Goal: Task Accomplishment & Management: Use online tool/utility

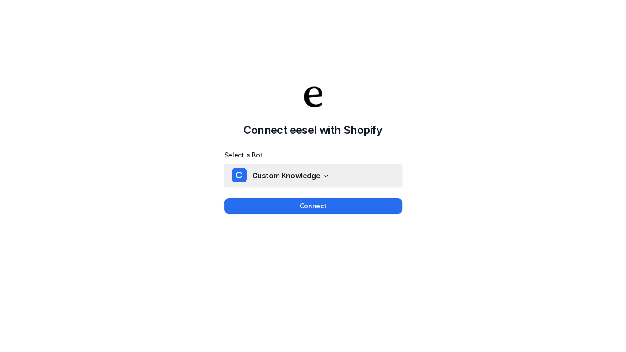
click at [313, 176] on span "Custom Knowledge" at bounding box center [286, 175] width 68 height 13
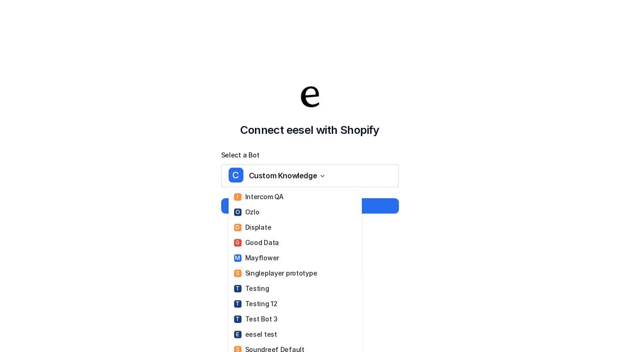
scroll to position [504, 0]
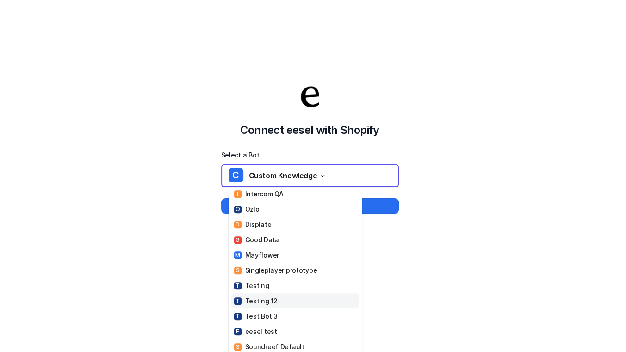
click at [281, 293] on link "T Testing 12" at bounding box center [295, 300] width 128 height 15
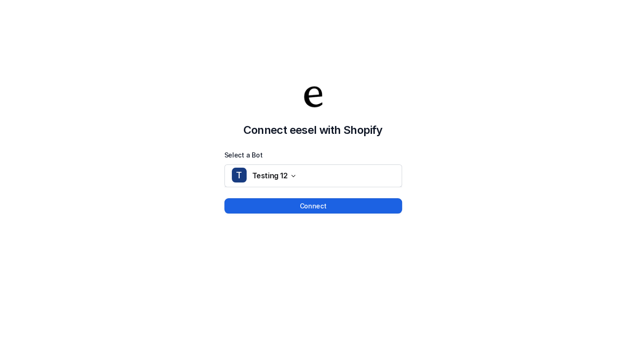
click at [361, 202] on button "Connect" at bounding box center [313, 205] width 178 height 15
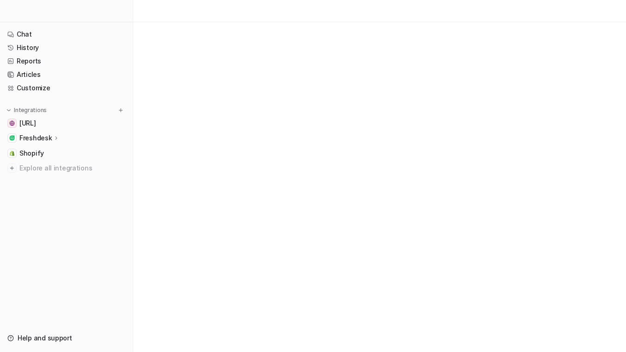
click at [45, 12] on div at bounding box center [66, 11] width 133 height 22
click at [45, 12] on span "Testing" at bounding box center [41, 11] width 26 height 13
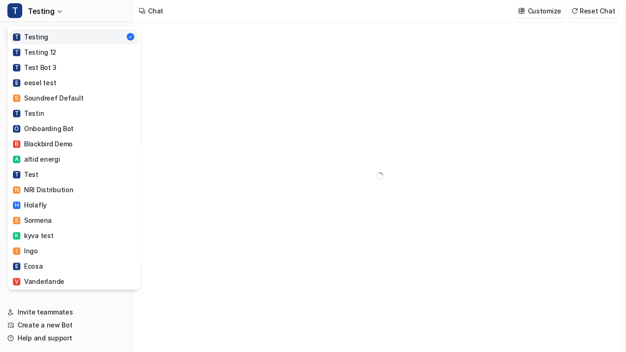
scroll to position [786, 0]
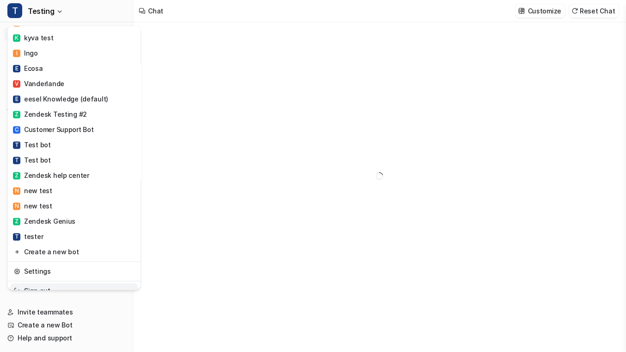
click at [46, 283] on link "Sign out" at bounding box center [74, 290] width 128 height 15
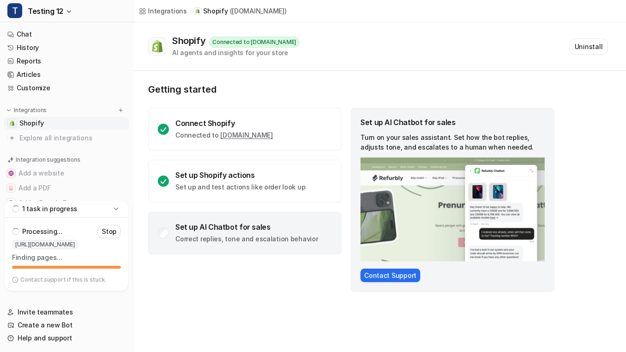
click at [212, 236] on p "Correct replies, tone and escalation behavior" at bounding box center [246, 238] width 143 height 9
click at [190, 238] on p "Correct replies, tone and escalation behavior" at bounding box center [246, 238] width 143 height 9
click at [202, 268] on div "Connect Shopify Connected to h0u9hi-j2.myshopify.com Set up Shopify actions Set…" at bounding box center [244, 200] width 193 height 184
click at [197, 229] on div "Set up AI Chatbot for sales" at bounding box center [246, 226] width 143 height 9
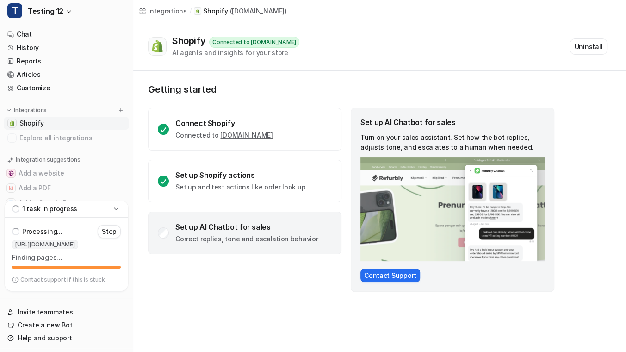
click at [206, 229] on div "Set up AI Chatbot for sales" at bounding box center [246, 226] width 143 height 9
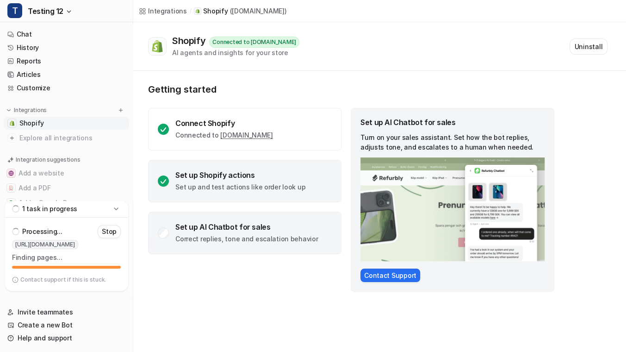
click at [256, 186] on p "Set up and test actions like order look up" at bounding box center [240, 186] width 130 height 9
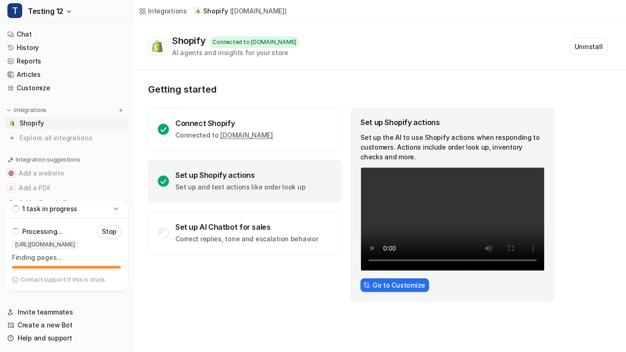
click at [268, 152] on div "Connect Shopify Connected to h0u9hi-j2.myshopify.com Set up Shopify actions Set…" at bounding box center [244, 181] width 193 height 146
click at [252, 201] on div "Set up Shopify actions Set up and test actions like order look up" at bounding box center [244, 181] width 193 height 43
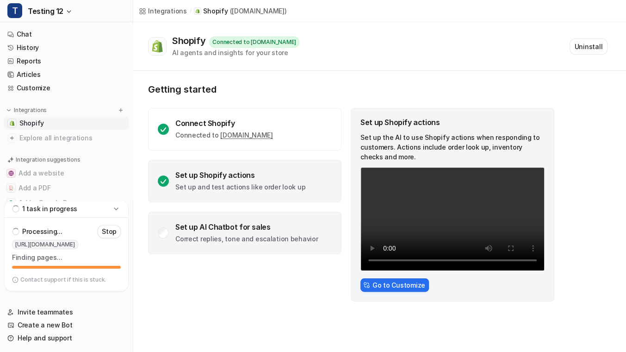
click at [251, 229] on div "Set up AI Chatbot for sales" at bounding box center [246, 226] width 143 height 9
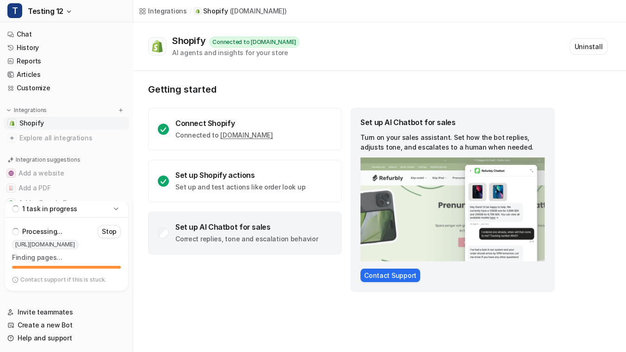
click at [248, 236] on p "Correct replies, tone and escalation behavior" at bounding box center [246, 238] width 143 height 9
click at [27, 124] on span "Shopify" at bounding box center [31, 122] width 25 height 9
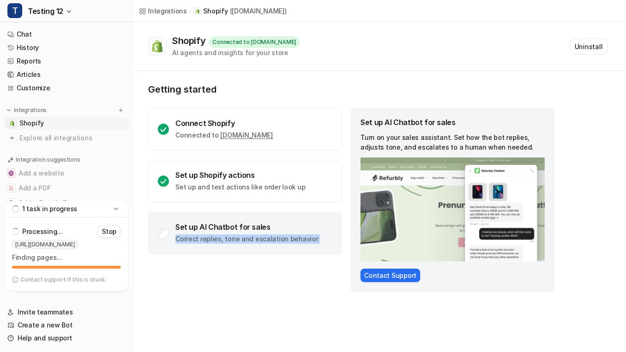
click at [27, 124] on span "Shopify" at bounding box center [31, 122] width 25 height 9
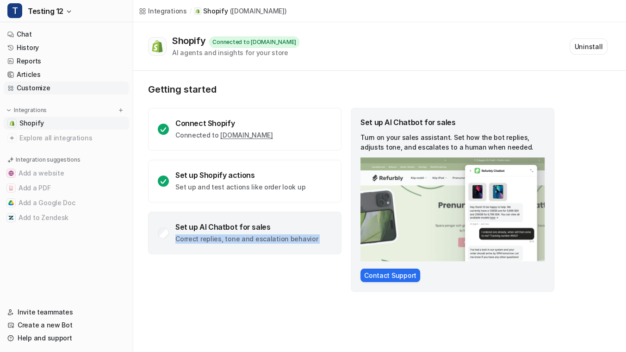
click at [46, 88] on link "Customize" at bounding box center [66, 87] width 125 height 13
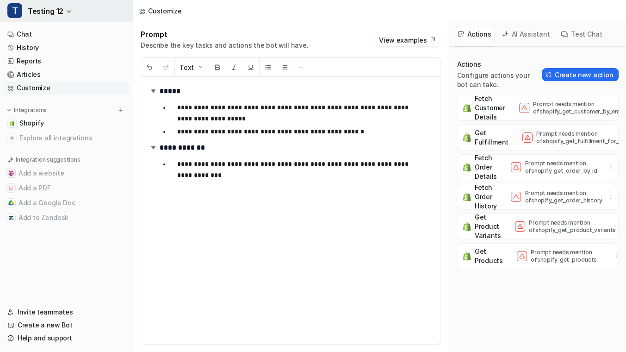
click at [42, 21] on button "T Testing 12" at bounding box center [66, 11] width 133 height 22
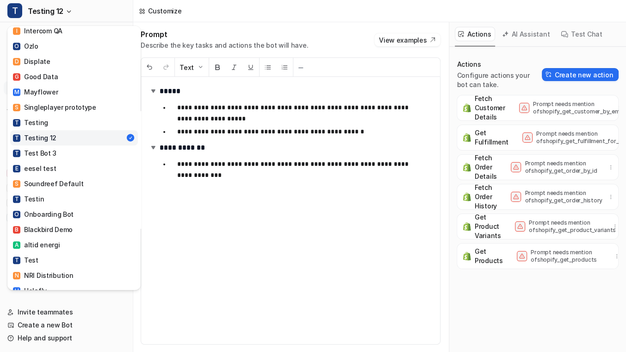
scroll to position [504, 0]
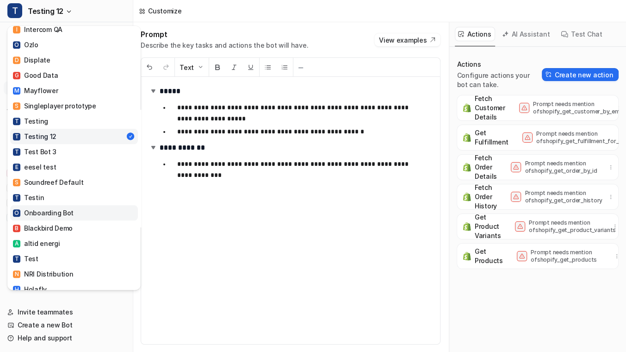
click at [67, 208] on div "O Onboarding Bot" at bounding box center [43, 213] width 61 height 10
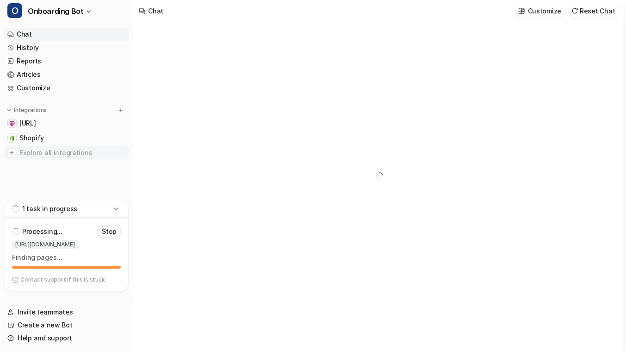
type textarea "**********"
click at [41, 87] on link "Customize" at bounding box center [66, 87] width 125 height 13
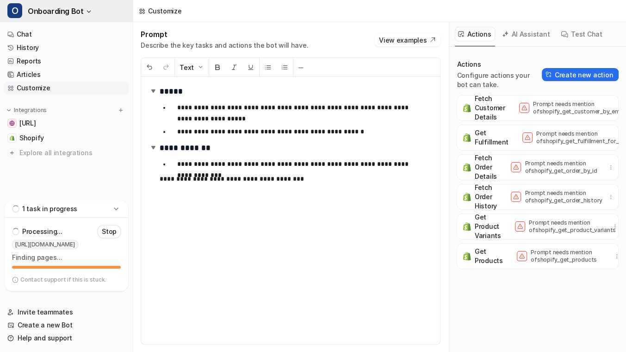
click at [67, 10] on span "Onboarding Bot" at bounding box center [56, 11] width 56 height 13
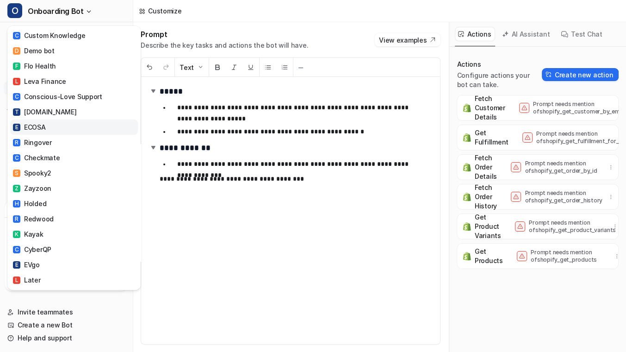
click at [51, 125] on link "E ECOSA" at bounding box center [74, 126] width 128 height 15
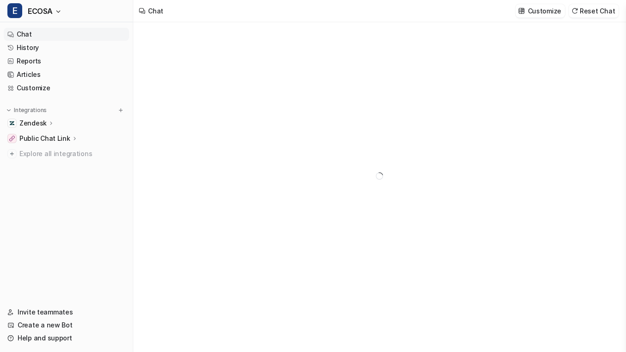
type textarea "**********"
click at [530, 12] on button "Customize" at bounding box center [540, 10] width 49 height 13
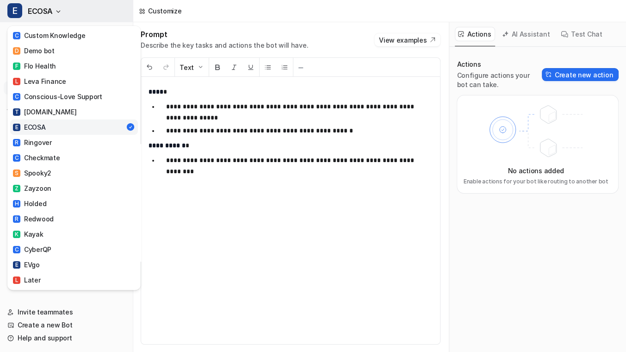
click at [55, 14] on button "E ECOSA" at bounding box center [66, 11] width 133 height 22
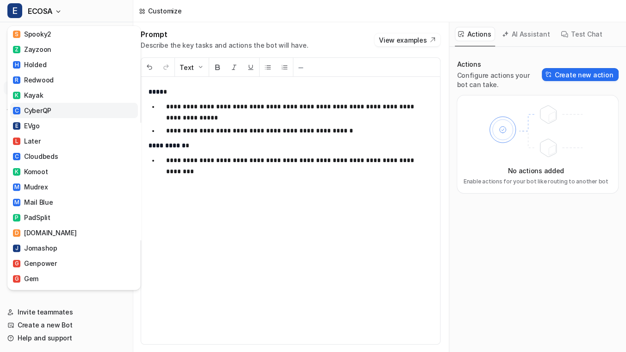
scroll to position [168, 0]
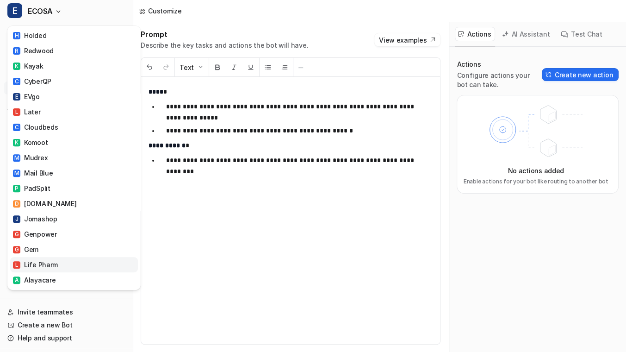
click at [33, 268] on div "L Life Pharm" at bounding box center [35, 265] width 45 height 10
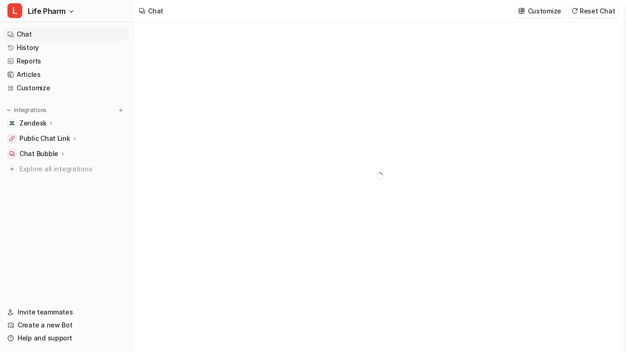
type textarea "**********"
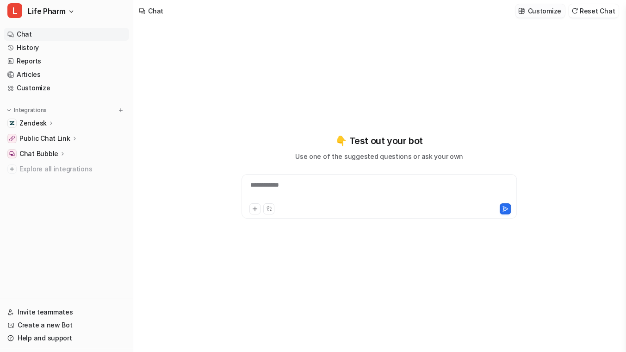
click at [532, 16] on button "Customize" at bounding box center [540, 10] width 49 height 13
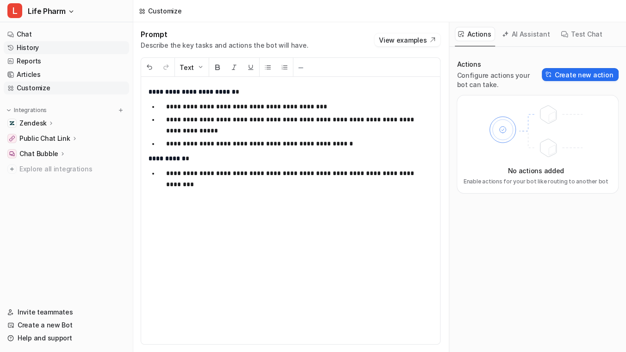
click at [42, 46] on link "History" at bounding box center [66, 47] width 125 height 13
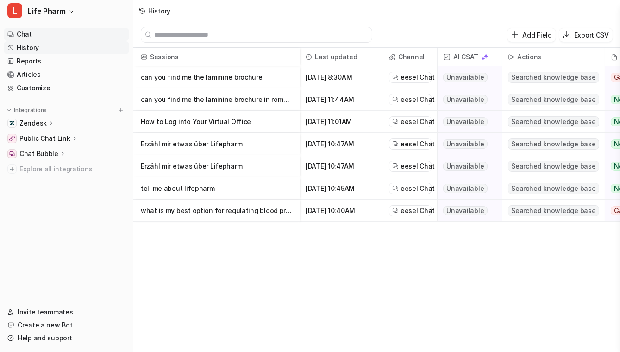
click at [31, 35] on link "Chat" at bounding box center [66, 34] width 125 height 13
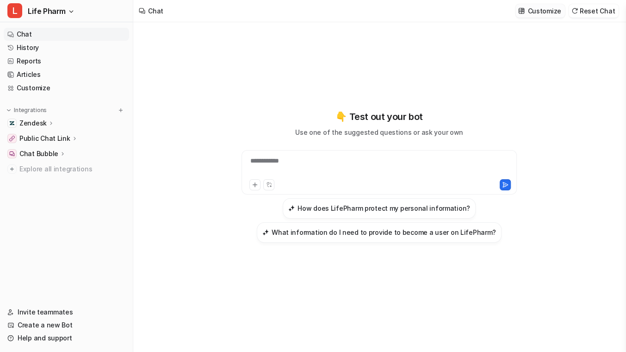
click at [548, 14] on p "Customize" at bounding box center [544, 11] width 33 height 10
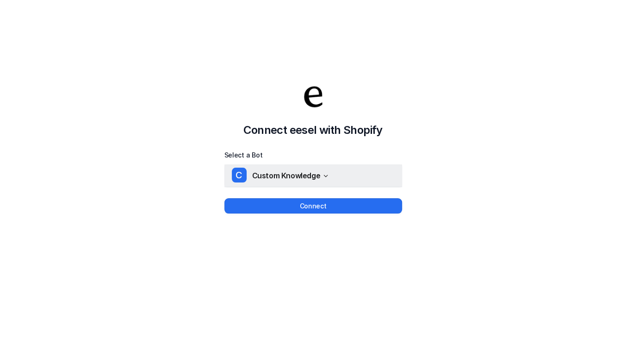
click at [333, 177] on button "C Custom Knowledge" at bounding box center [313, 175] width 178 height 22
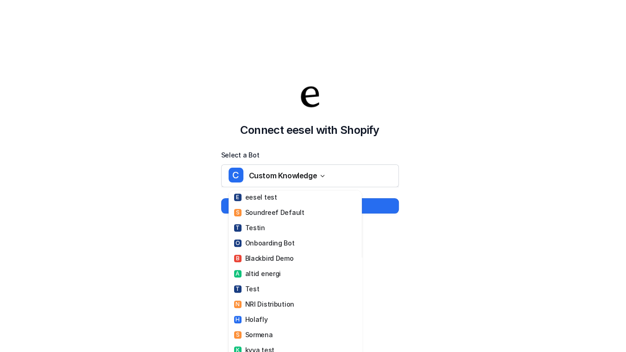
scroll to position [606, 0]
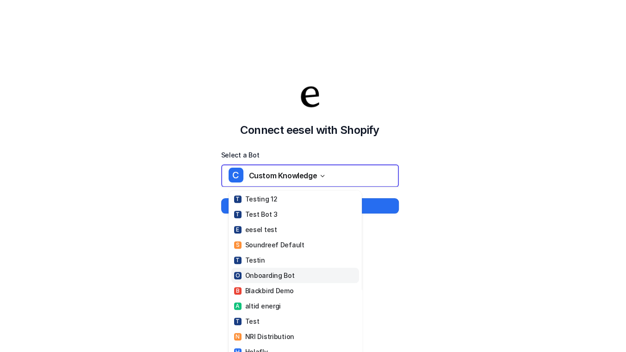
click at [279, 270] on div "O Onboarding Bot" at bounding box center [264, 275] width 61 height 10
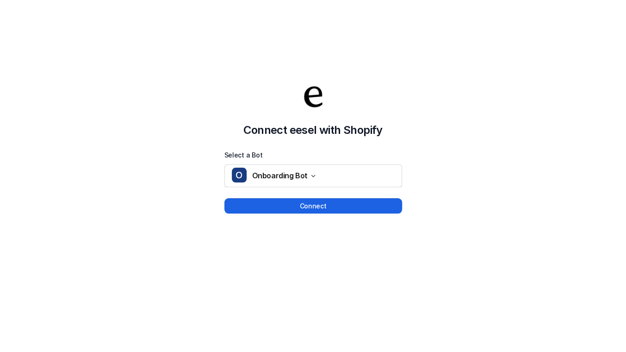
click at [286, 207] on button "Connect" at bounding box center [313, 205] width 178 height 15
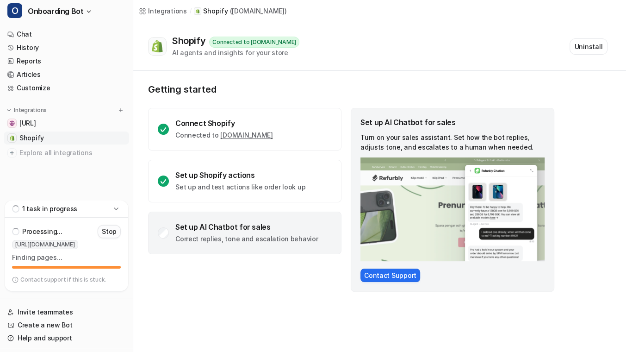
click at [102, 231] on button "Stop" at bounding box center [109, 231] width 23 height 13
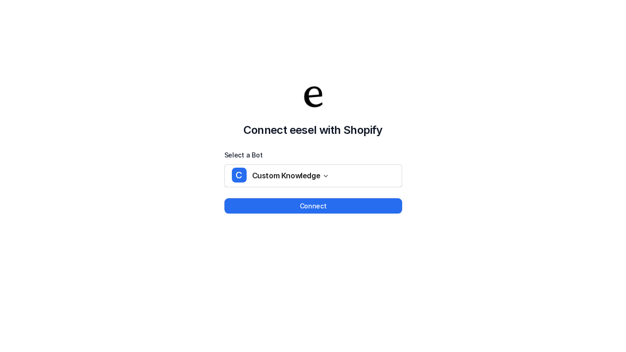
click at [312, 175] on span "Custom Knowledge" at bounding box center [286, 175] width 68 height 13
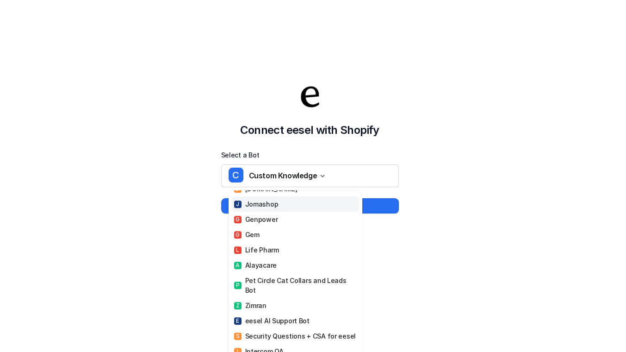
scroll to position [336, 0]
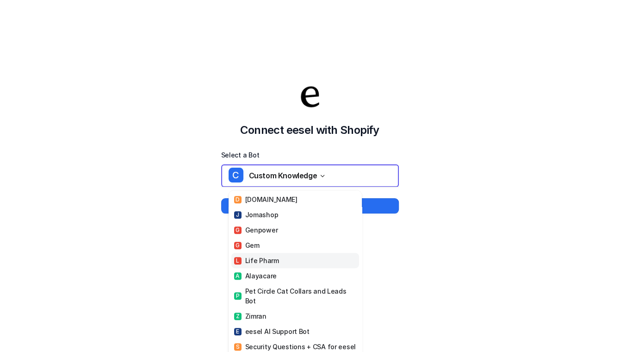
click at [283, 256] on link "L Life Pharm" at bounding box center [295, 260] width 128 height 15
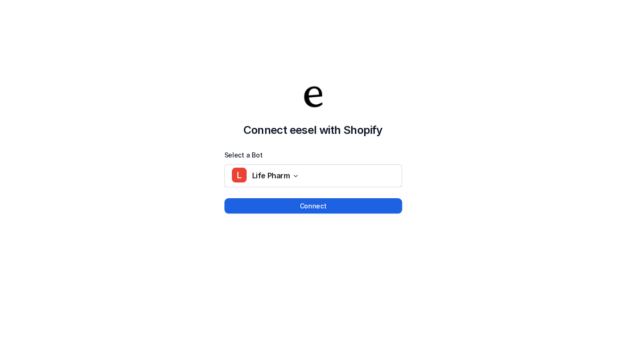
click at [310, 200] on button "Connect" at bounding box center [313, 205] width 178 height 15
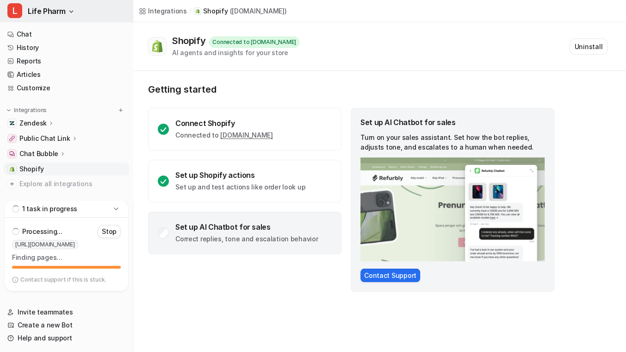
click at [81, 5] on button "L Life Pharm" at bounding box center [66, 11] width 133 height 22
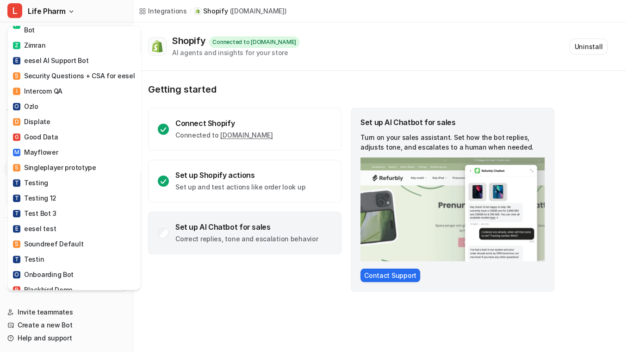
scroll to position [463, 0]
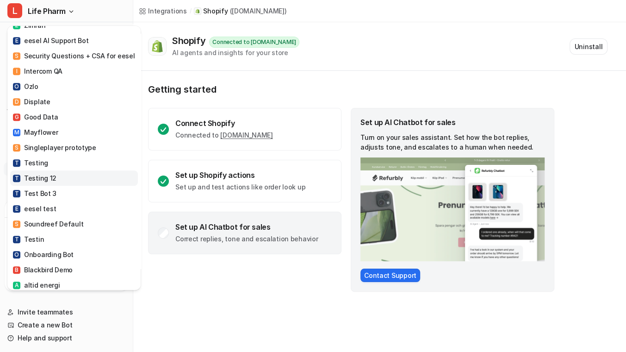
click at [48, 173] on div "T Testing 12" at bounding box center [35, 178] width 44 height 10
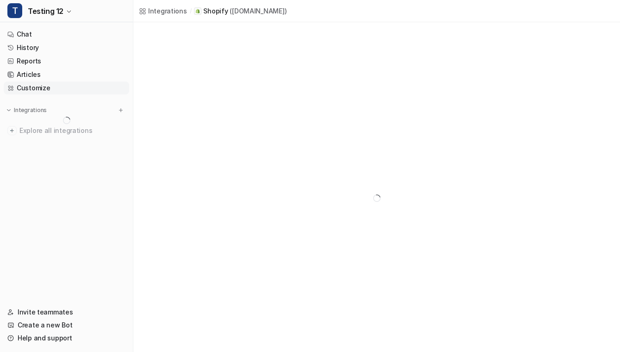
click at [40, 87] on link "Customize" at bounding box center [66, 87] width 125 height 13
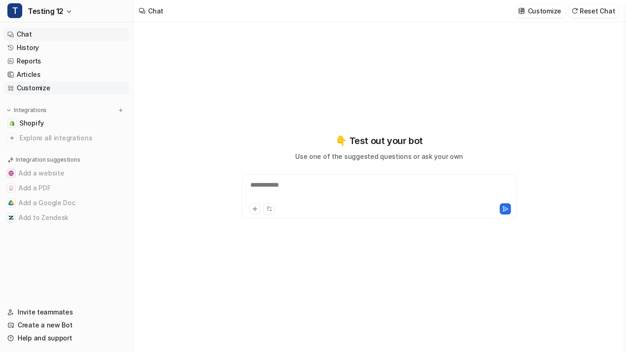
click at [46, 88] on link "Customize" at bounding box center [66, 87] width 125 height 13
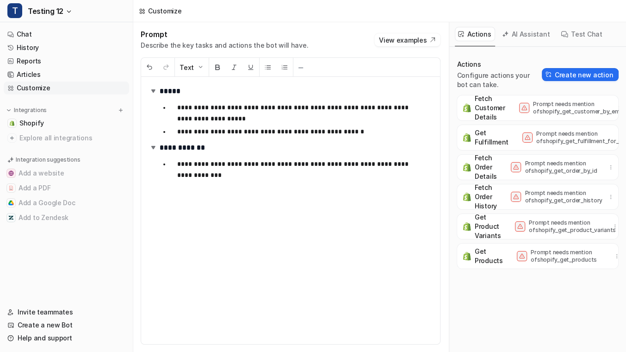
click at [350, 175] on div "**********" at bounding box center [290, 210] width 299 height 267
click at [216, 145] on h2 "**********" at bounding box center [288, 148] width 278 height 14
click at [201, 68] on button "Heading 2" at bounding box center [200, 67] width 51 height 19
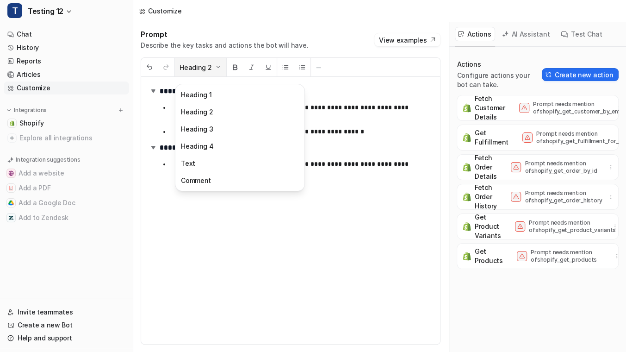
click at [201, 68] on button "Heading 2" at bounding box center [200, 67] width 51 height 19
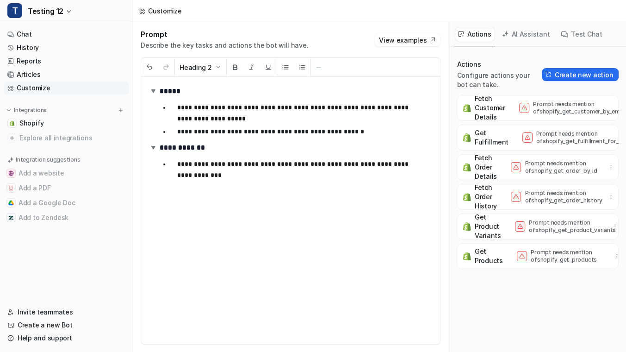
click at [522, 29] on button "AI Assistant" at bounding box center [526, 34] width 55 height 14
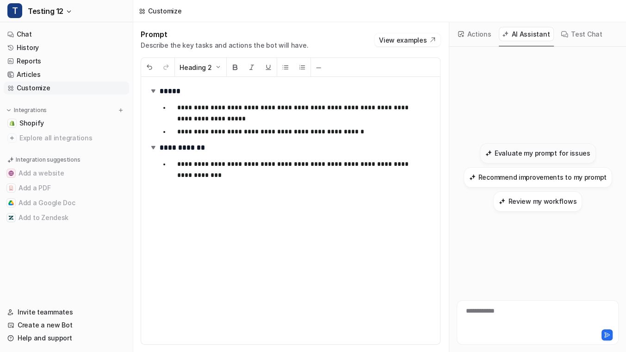
click at [542, 147] on button "Evaluate my prompt for issues" at bounding box center [538, 153] width 116 height 20
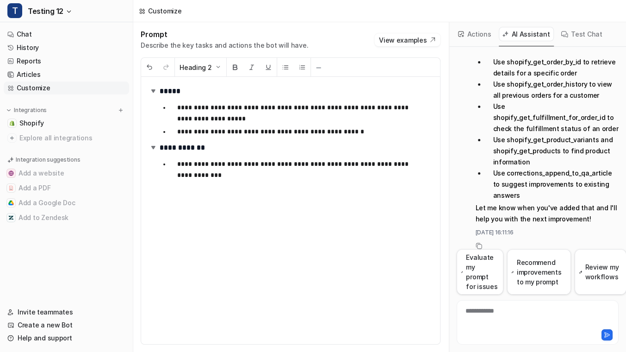
scroll to position [223, 0]
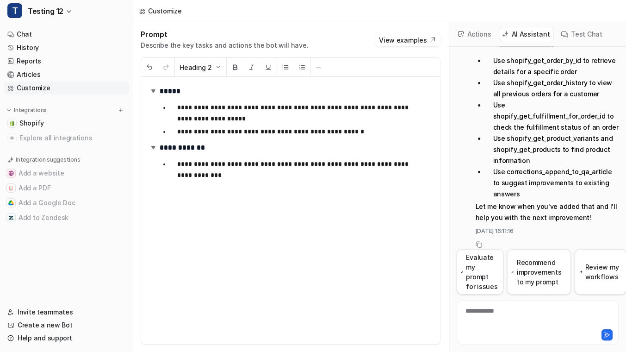
click at [583, 37] on button "Test Chat" at bounding box center [582, 34] width 49 height 14
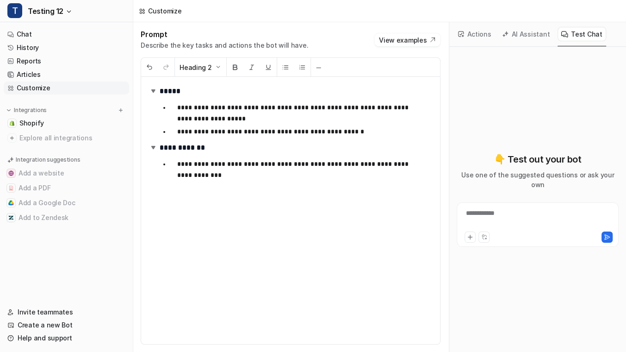
click at [541, 124] on div "**********" at bounding box center [538, 199] width 162 height 246
click at [30, 31] on link "Chat" at bounding box center [66, 34] width 125 height 13
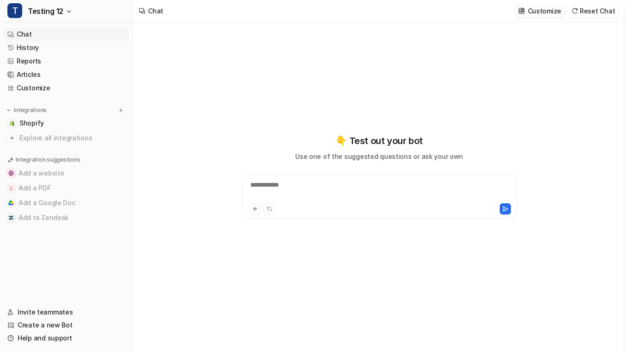
click at [540, 12] on p "Customize" at bounding box center [544, 11] width 33 height 10
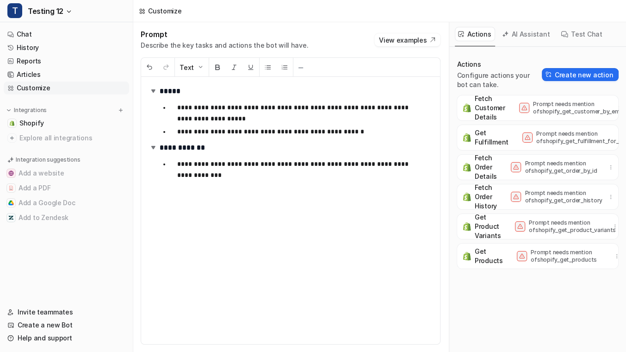
click at [70, 91] on link "Customize" at bounding box center [66, 87] width 125 height 13
click at [348, 295] on div "**********" at bounding box center [290, 210] width 299 height 267
click at [64, 35] on link "Chat" at bounding box center [66, 34] width 125 height 13
